Goal: Find specific page/section: Find specific page/section

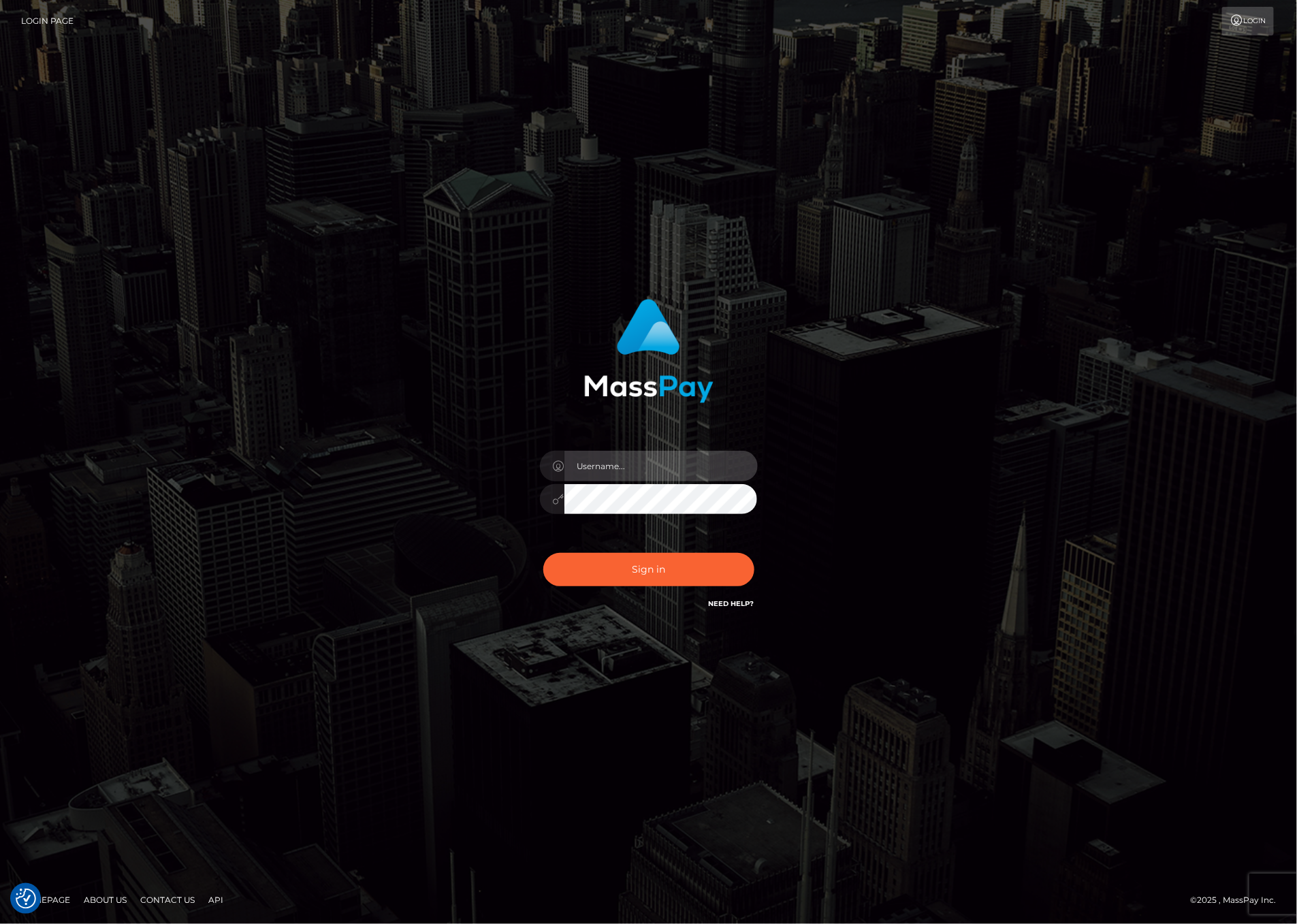
click at [601, 455] on input "text" at bounding box center [661, 466] width 193 height 31
type input "ashbil"
click at [543, 553] on button "Sign in" at bounding box center [648, 569] width 211 height 33
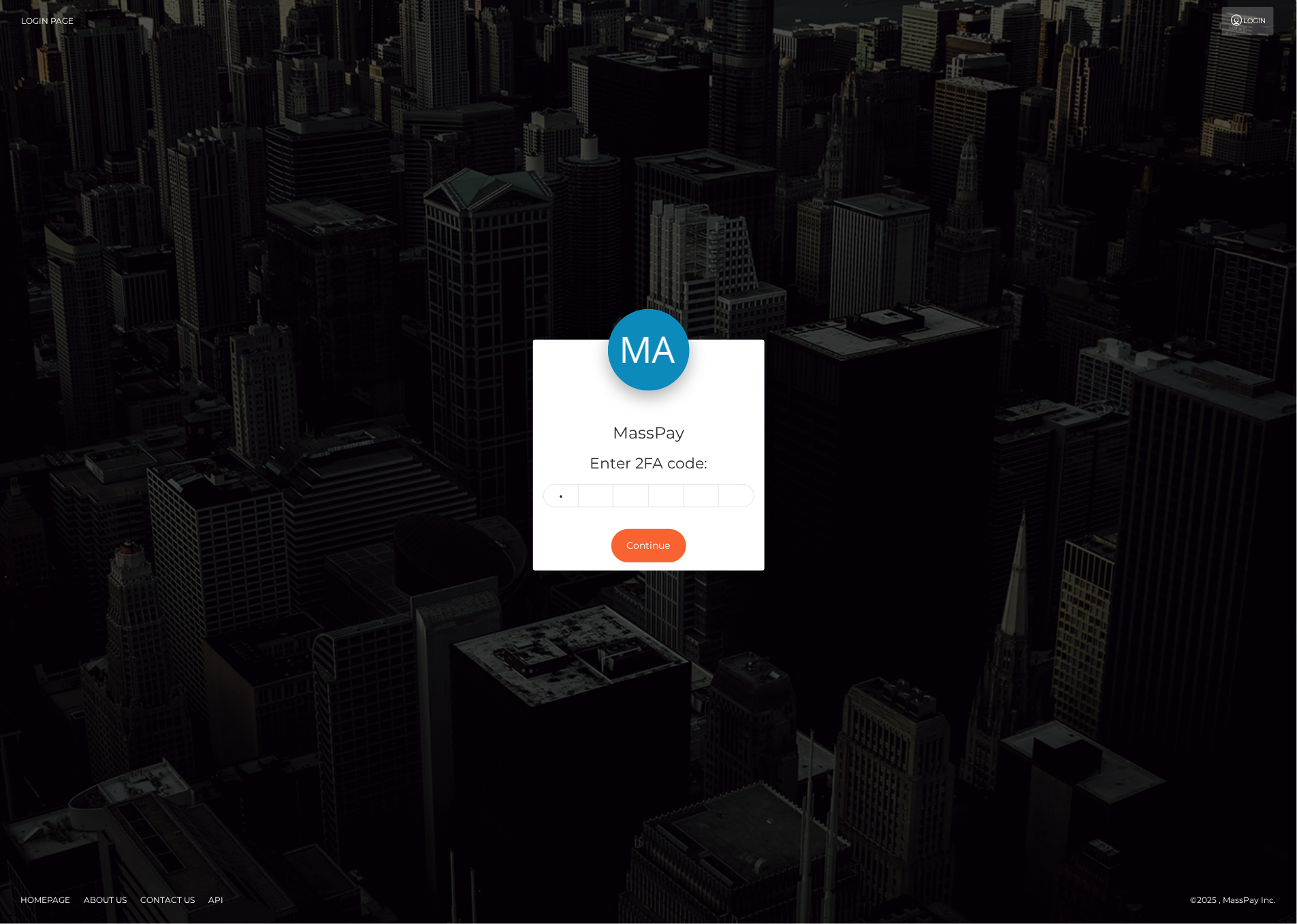
type input "5"
type input "8"
type input "7"
type input "9"
type input "8"
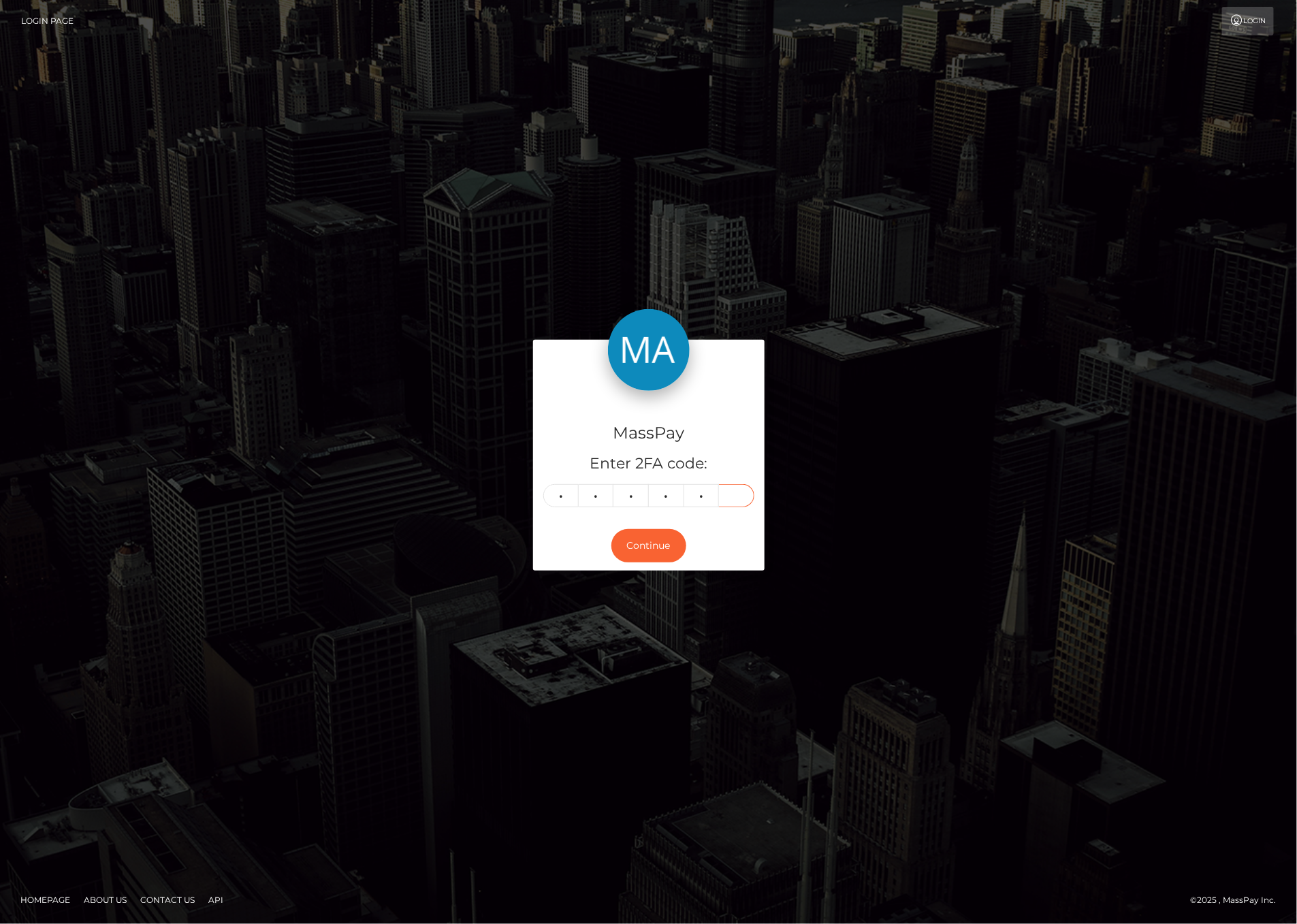
type input "4"
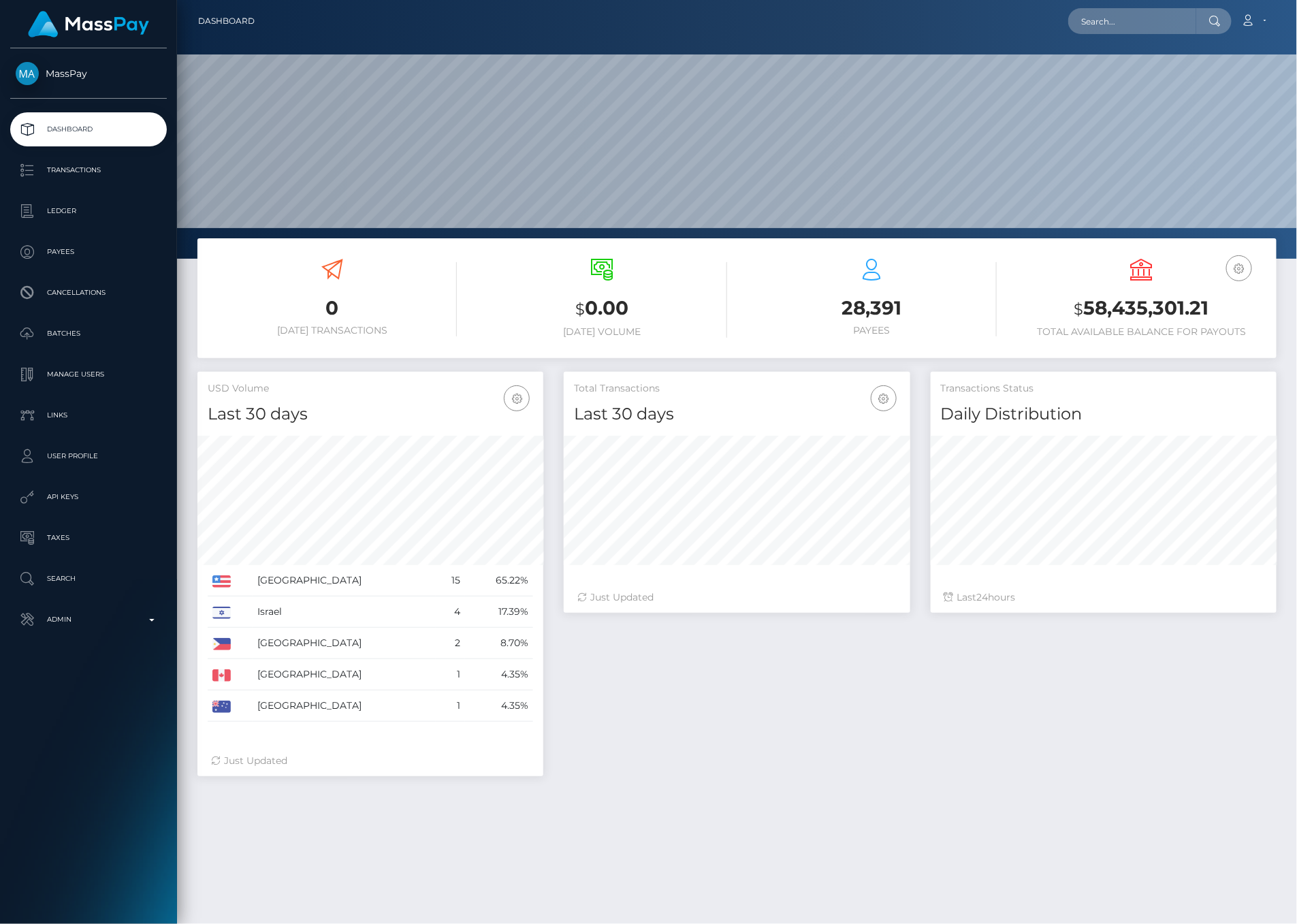
scroll to position [241, 345]
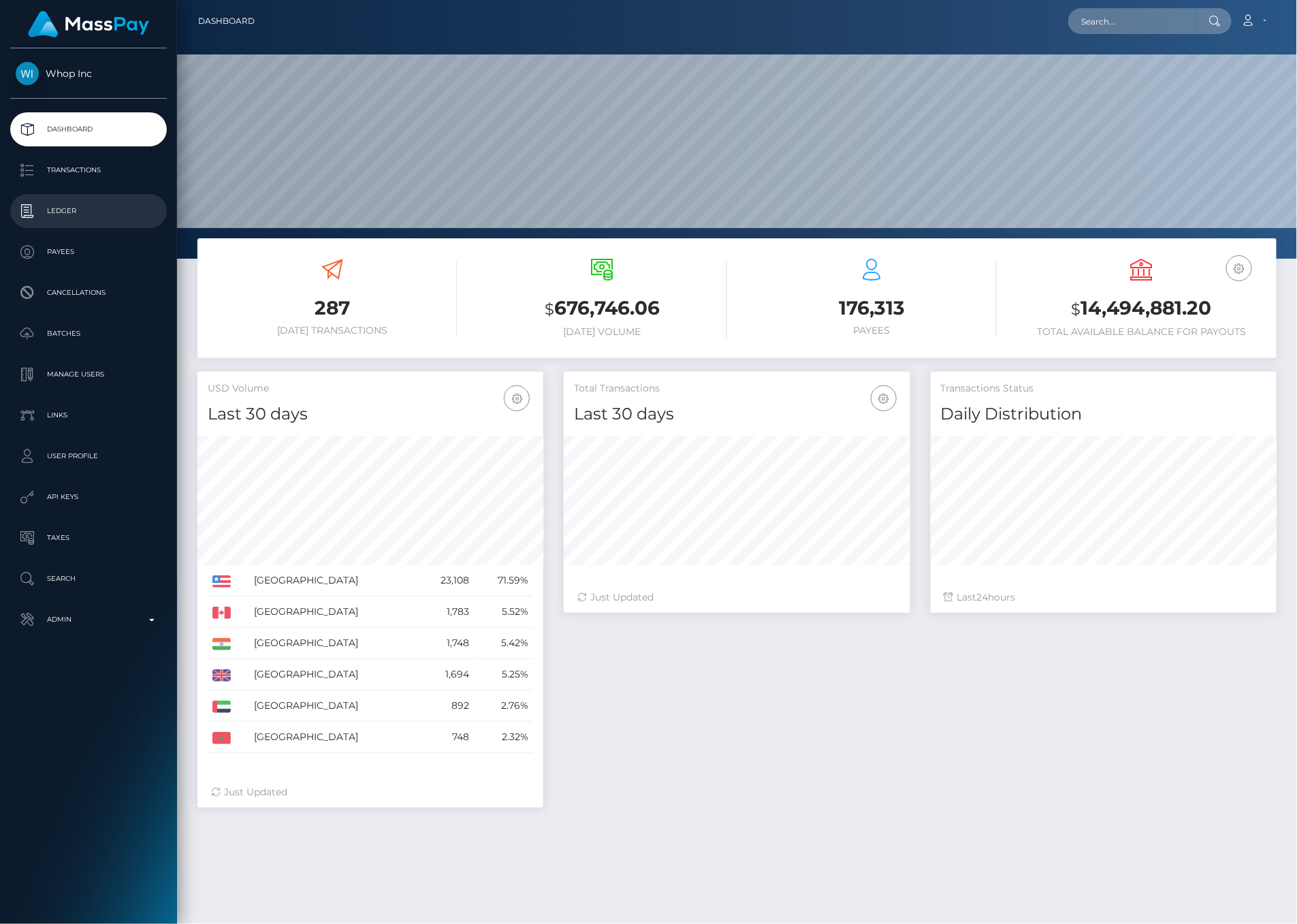
scroll to position [241, 345]
click at [94, 207] on p "Ledger" at bounding box center [88, 211] width 146 height 21
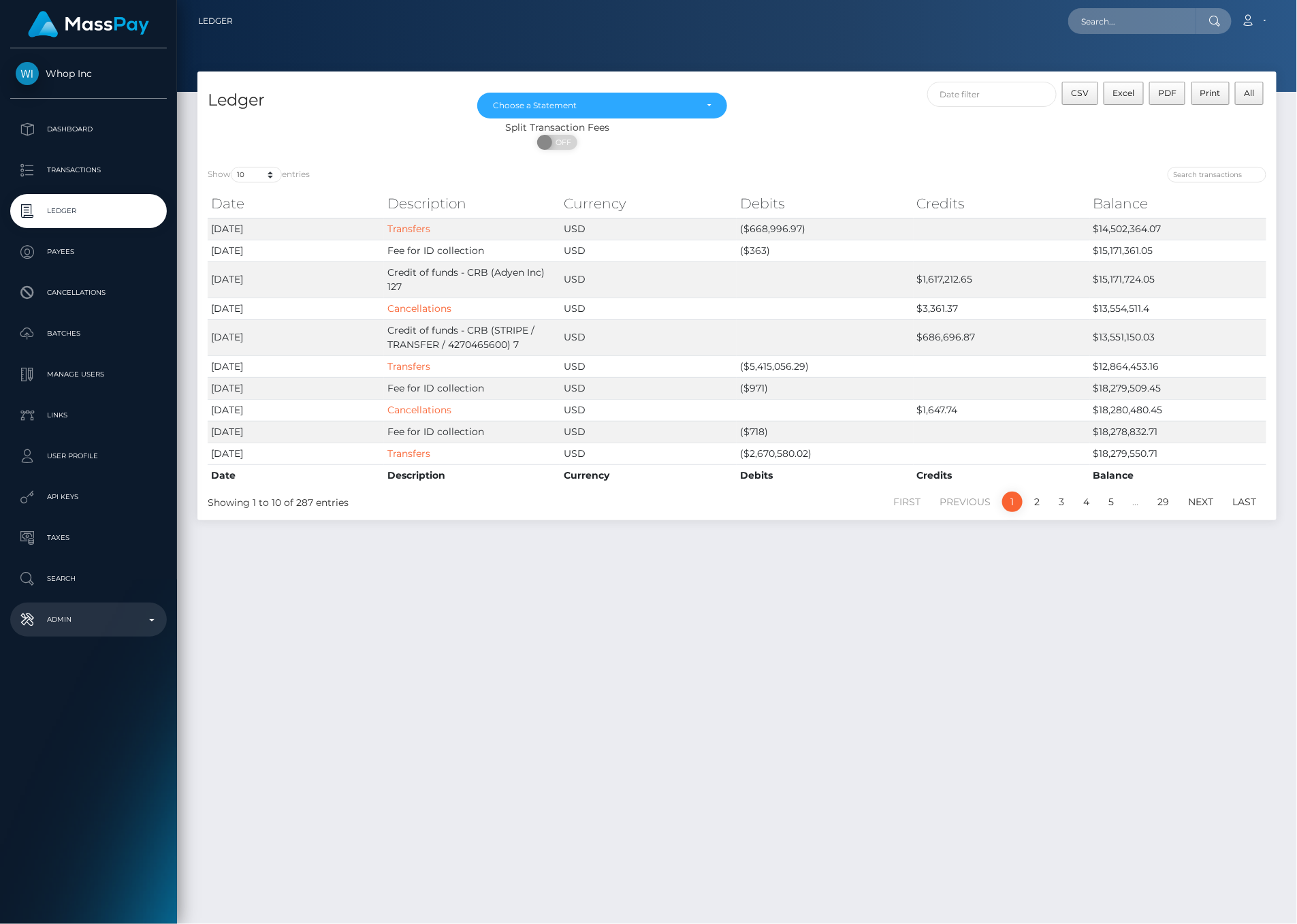
click at [150, 620] on b at bounding box center [151, 620] width 5 height 3
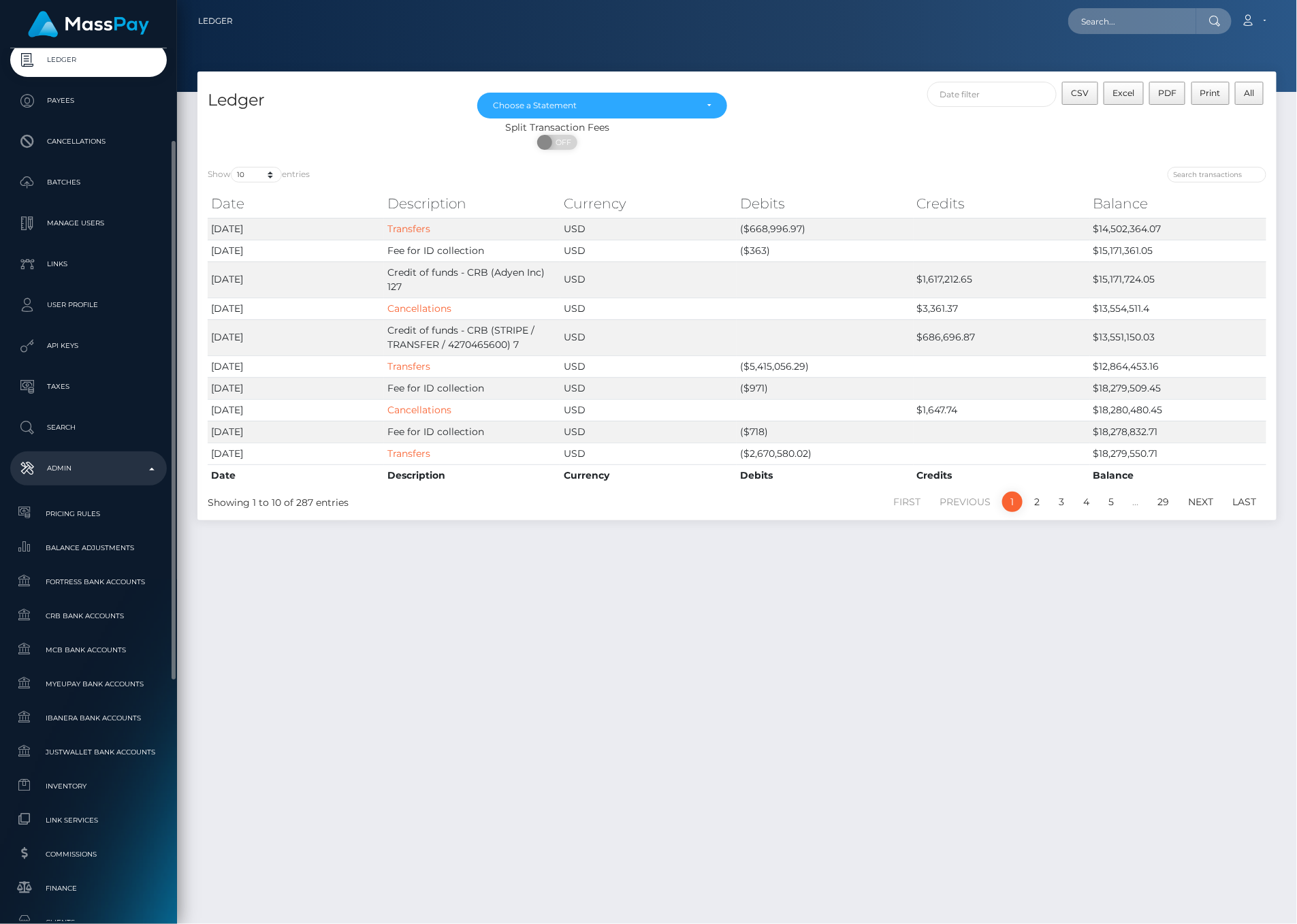
scroll to position [227, 0]
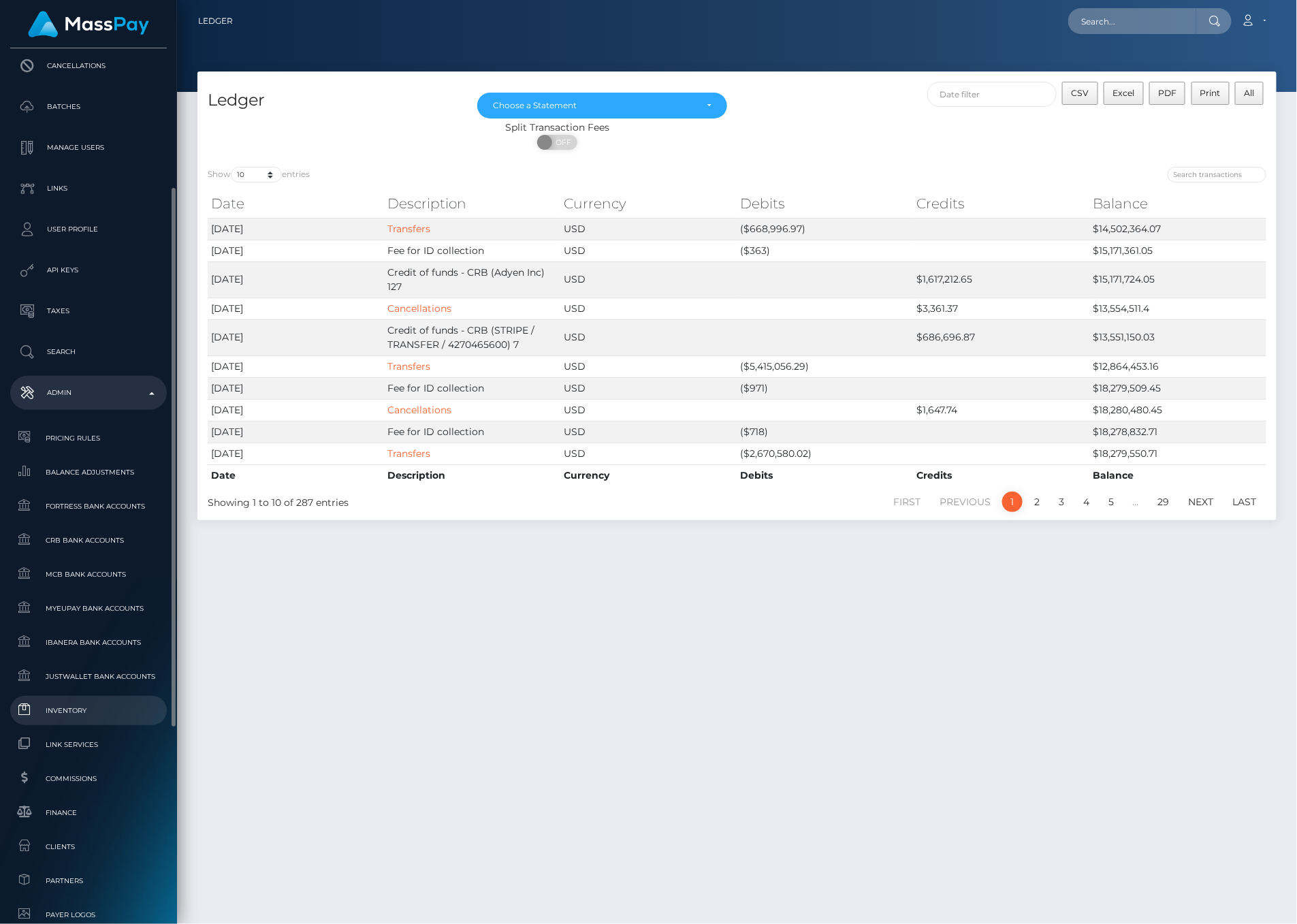
click at [125, 711] on span "Inventory" at bounding box center [88, 710] width 146 height 15
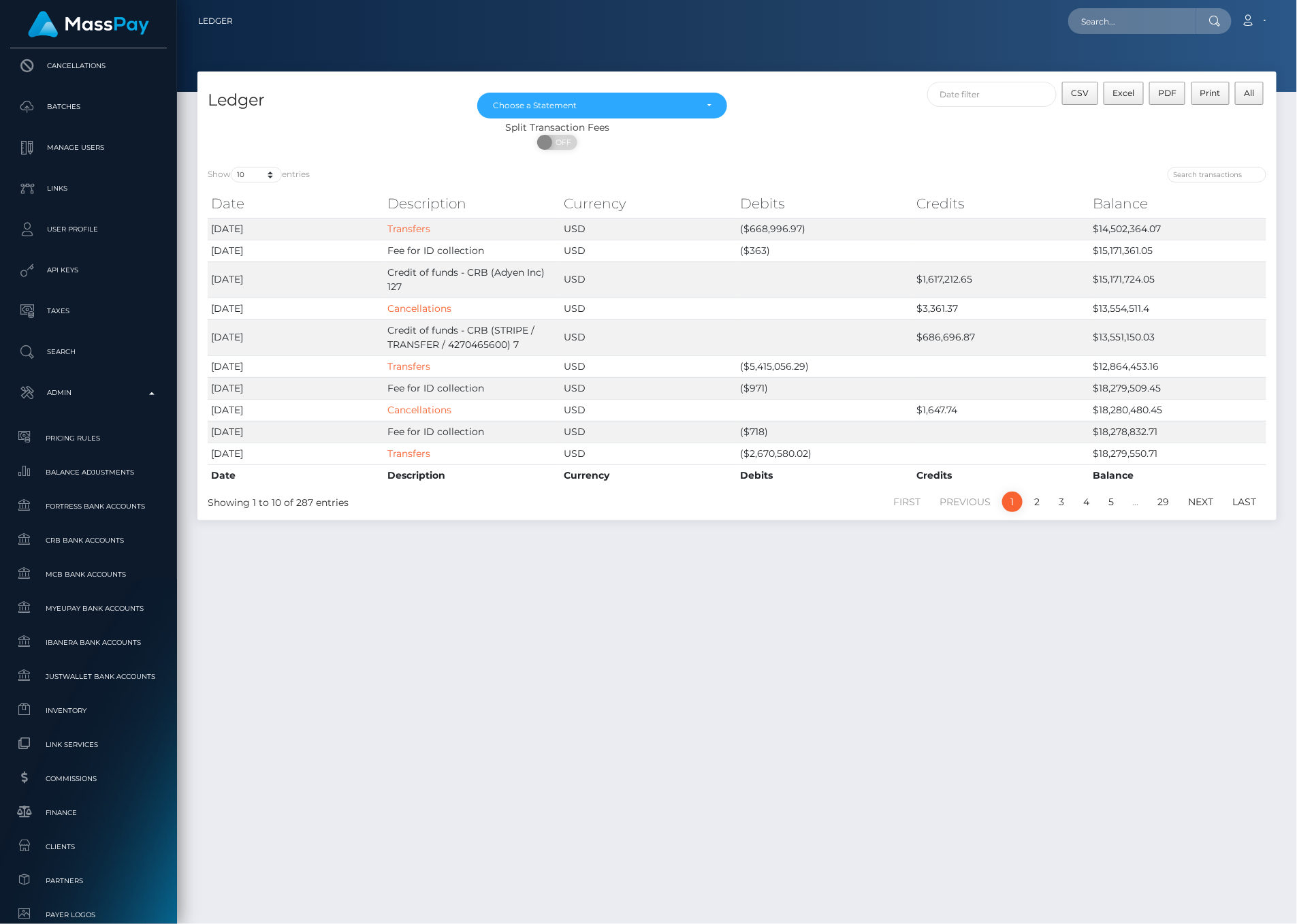
drag, startPoint x: 118, startPoint y: 695, endPoint x: 351, endPoint y: 662, distance: 235.3
click at [351, 662] on div "Ledger May 2025 Jun 2025 Jul 2025 Aug 2025 Sep 2025 Choose a Statement CSV Exce…" at bounding box center [737, 491] width 1120 height 840
